Goal: Task Accomplishment & Management: Complete application form

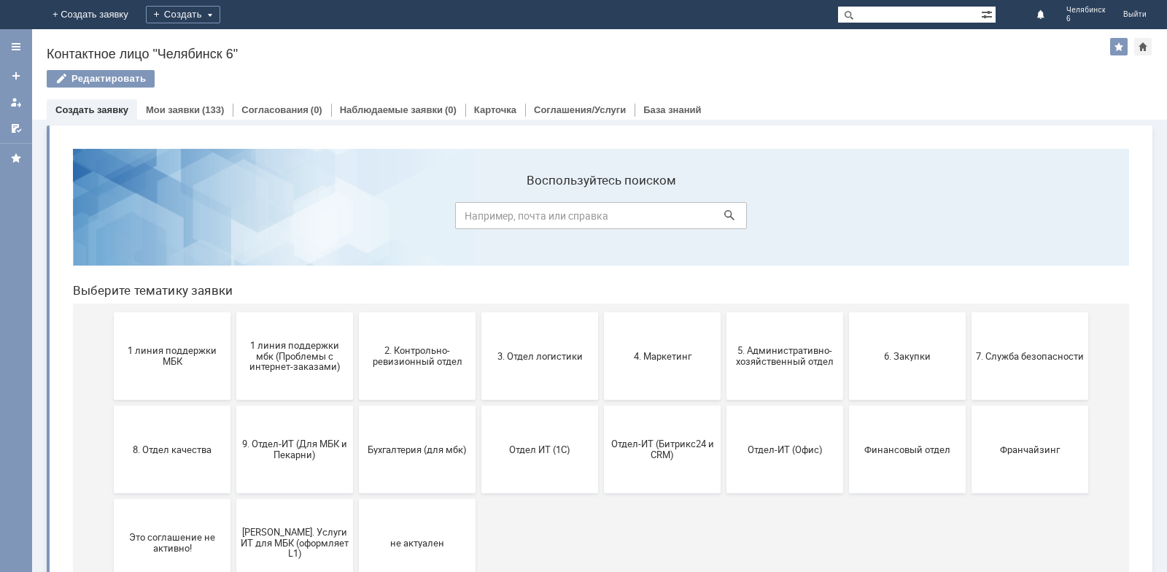
click at [158, 371] on button "1 линия поддержки МБК" at bounding box center [172, 356] width 117 height 88
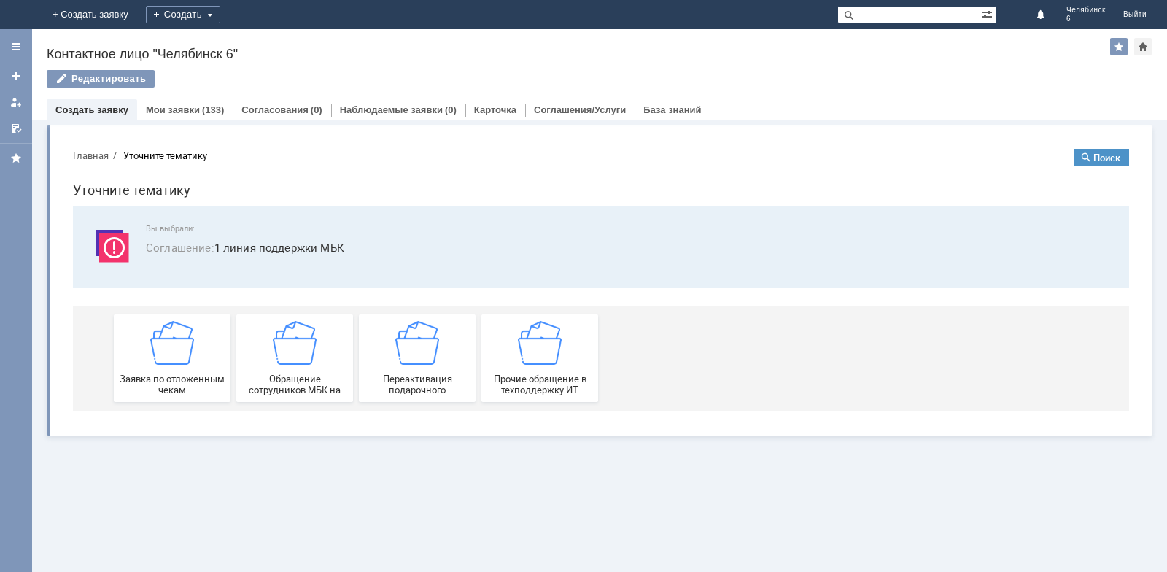
click at [159, 372] on div "Заявка по отложенным чекам" at bounding box center [172, 358] width 108 height 74
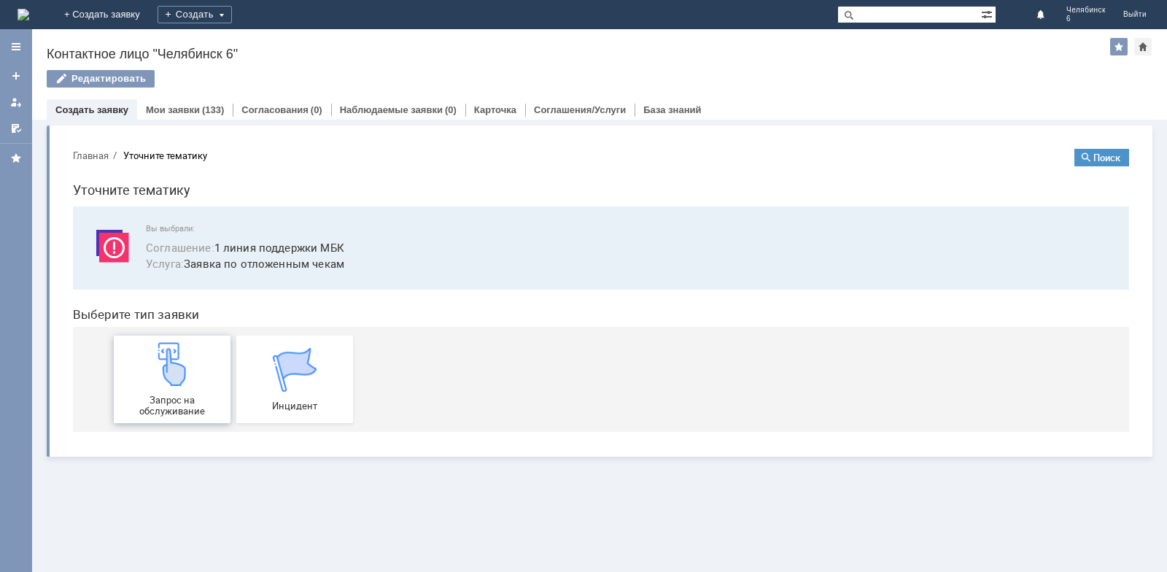
click at [161, 372] on img at bounding box center [172, 364] width 44 height 44
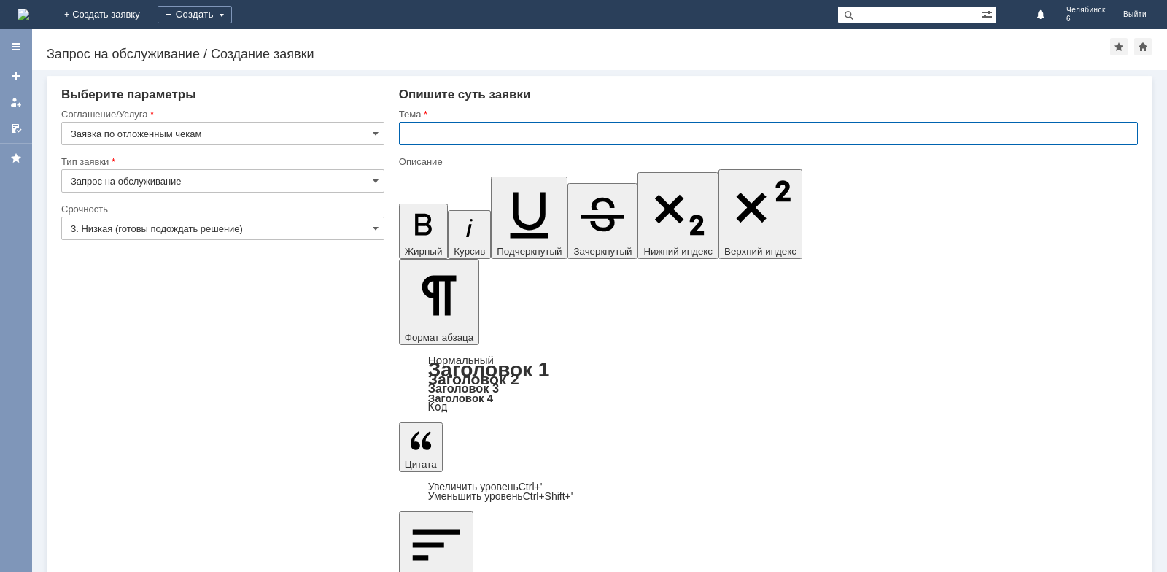
click at [430, 138] on input "text" at bounding box center [768, 133] width 739 height 23
type input "Отложенные чеки"
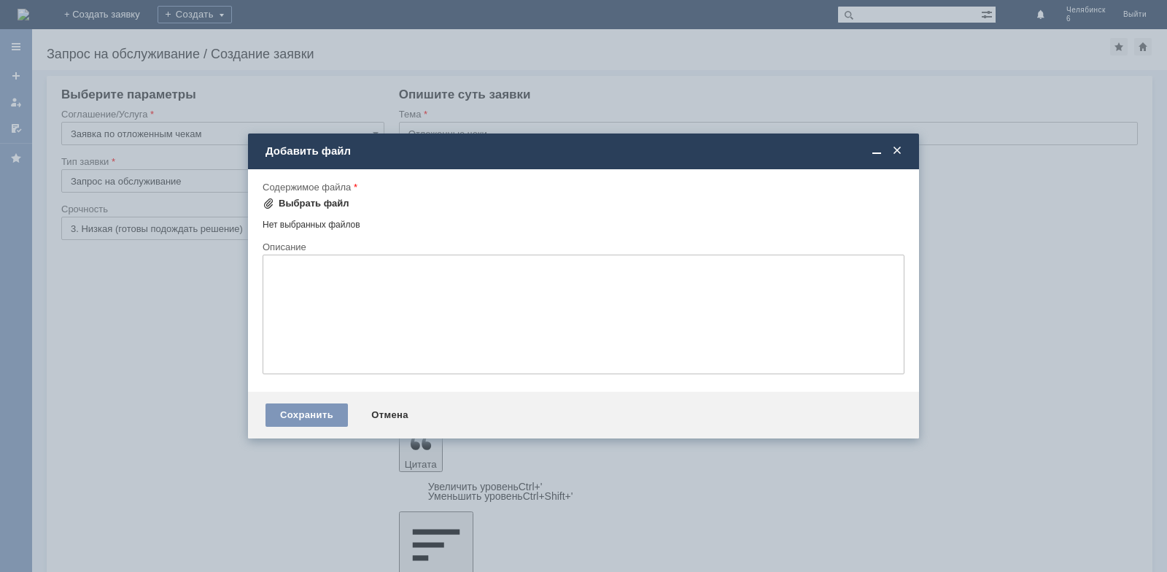
click at [291, 202] on div "Выбрать файл" at bounding box center [314, 204] width 71 height 12
click at [312, 209] on div "Выбрать файл" at bounding box center [314, 204] width 71 height 12
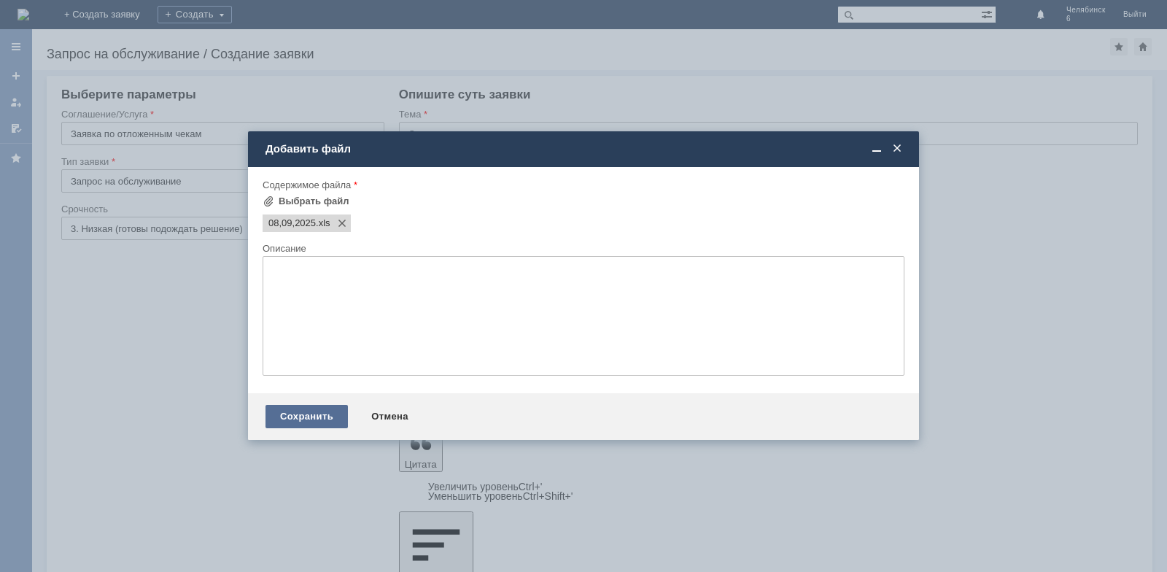
click at [310, 413] on div "Сохранить" at bounding box center [307, 416] width 82 height 23
